Goal: Task Accomplishment & Management: Manage account settings

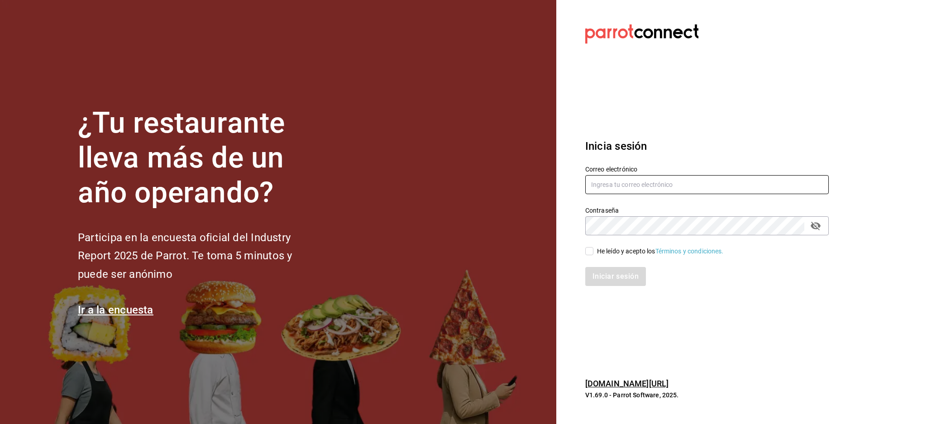
click at [633, 179] on input "text" at bounding box center [708, 184] width 244 height 19
paste input "[EMAIL_ADDRESS][PERSON_NAME][DOMAIN_NAME]"
type input "[EMAIL_ADDRESS][PERSON_NAME][DOMAIN_NAME]"
click at [624, 247] on div "He leído y acepto los Términos y condiciones." at bounding box center [660, 252] width 127 height 10
click at [594, 247] on input "He leído y acepto los Términos y condiciones." at bounding box center [590, 251] width 8 height 8
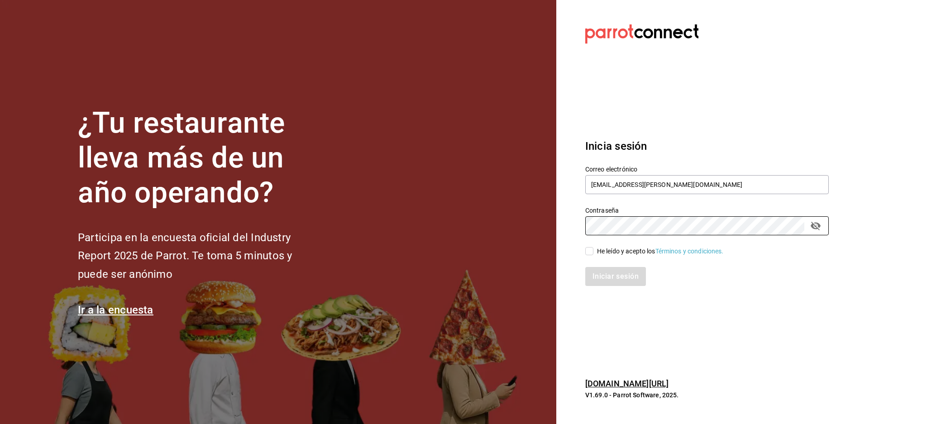
checkbox input "true"
click at [622, 274] on button "Iniciar sesión" at bounding box center [617, 276] width 62 height 19
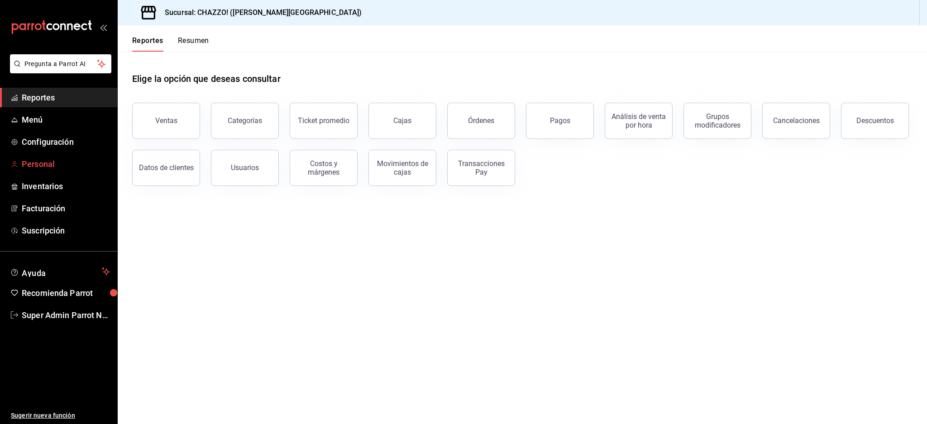
click at [46, 165] on span "Personal" at bounding box center [66, 164] width 88 height 12
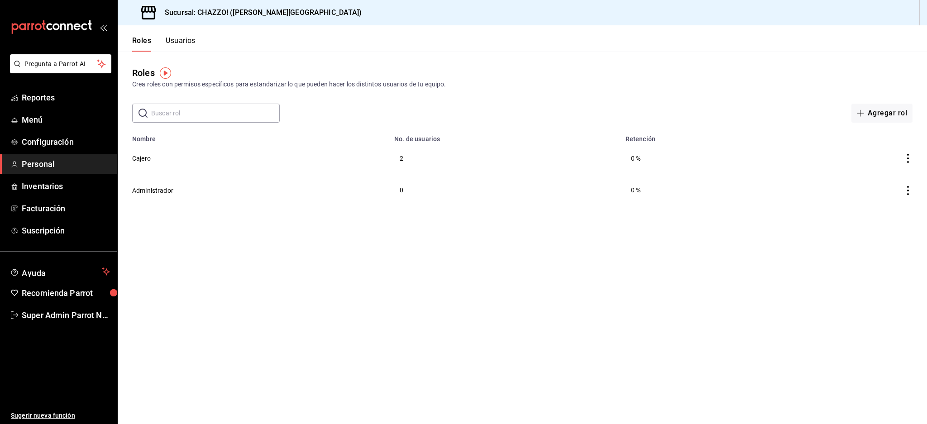
click at [189, 40] on button "Usuarios" at bounding box center [181, 43] width 30 height 15
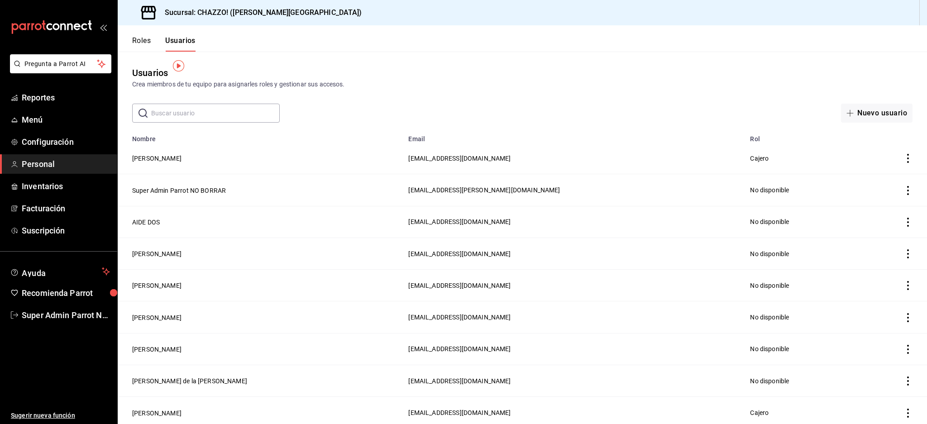
scroll to position [31, 0]
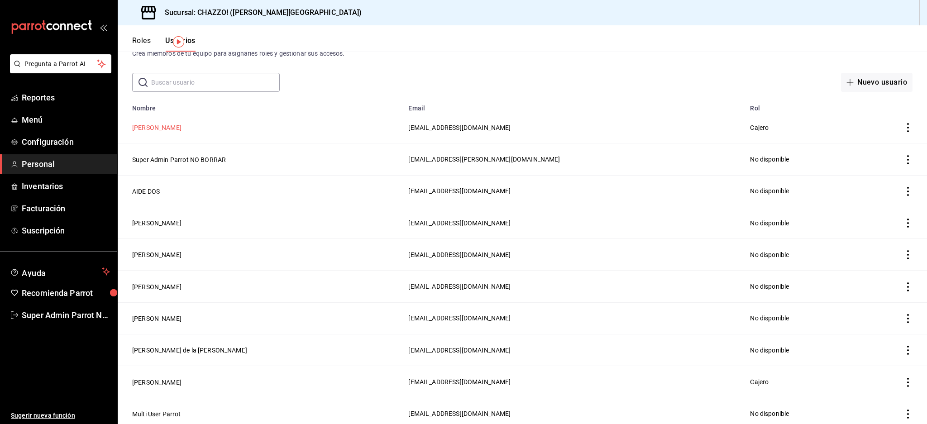
click at [157, 126] on button "Dalila Girard" at bounding box center [156, 127] width 49 height 9
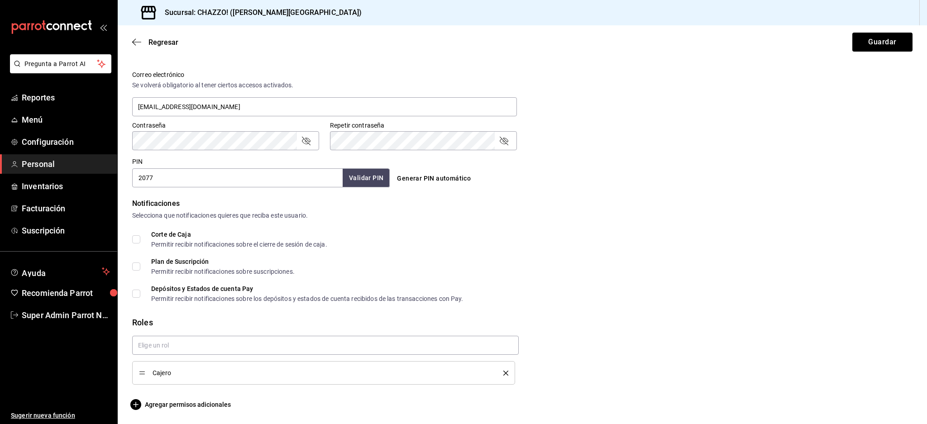
scroll to position [148, 0]
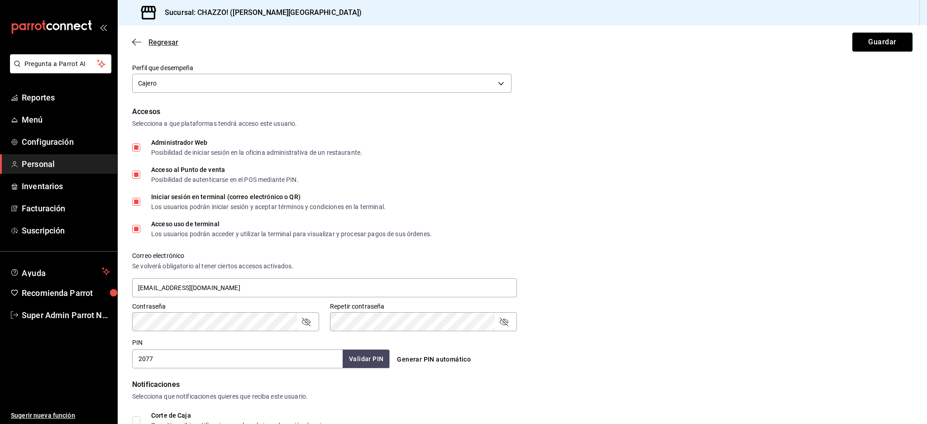
click at [133, 41] on icon "button" at bounding box center [134, 42] width 4 height 7
